Goal: Information Seeking & Learning: Learn about a topic

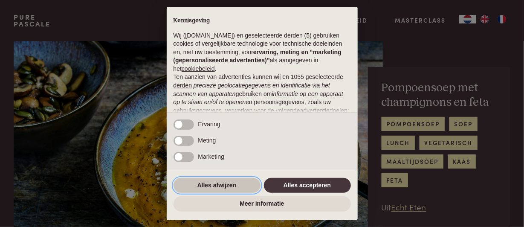
click at [222, 185] on button "Alles afwijzen" at bounding box center [216, 185] width 87 height 15
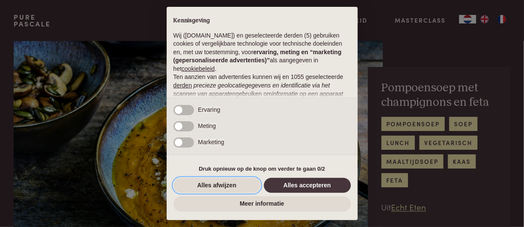
scroll to position [115, 0]
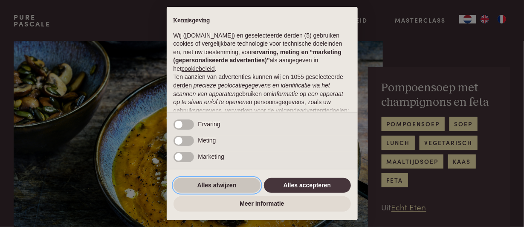
click at [212, 183] on button "Alles afwijzen" at bounding box center [216, 185] width 87 height 15
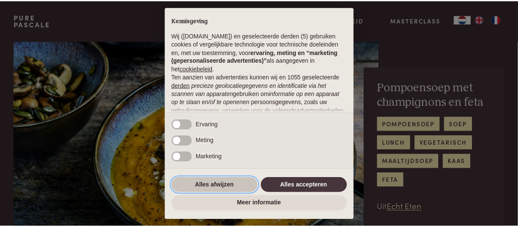
scroll to position [115, 0]
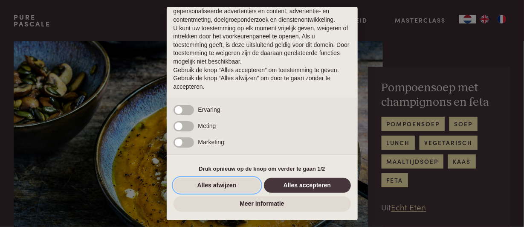
click at [220, 183] on button "Alles afwijzen" at bounding box center [216, 185] width 87 height 15
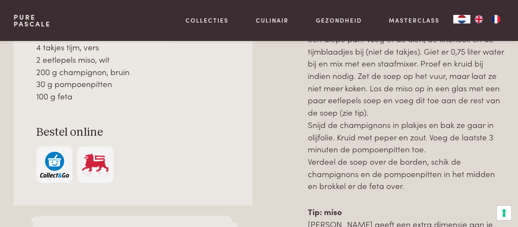
scroll to position [469, 0]
